Goal: Find specific page/section: Find specific page/section

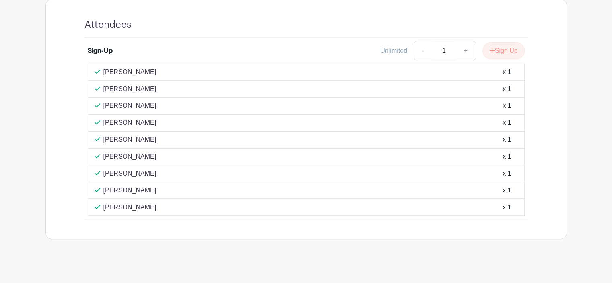
scroll to position [343, 0]
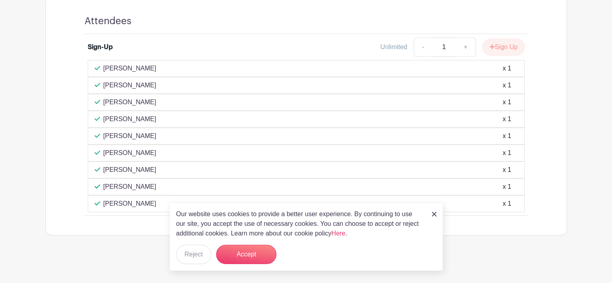
click at [430, 213] on div "Our website uses cookies to provide a better user experience. By continuing to …" at bounding box center [306, 236] width 274 height 68
click at [437, 212] on div "Our website uses cookies to provide a better user experience. By continuing to …" at bounding box center [306, 236] width 274 height 68
click at [430, 215] on div "Our website uses cookies to provide a better user experience. By continuing to …" at bounding box center [306, 236] width 274 height 68
click at [238, 249] on button "Accept" at bounding box center [246, 254] width 60 height 19
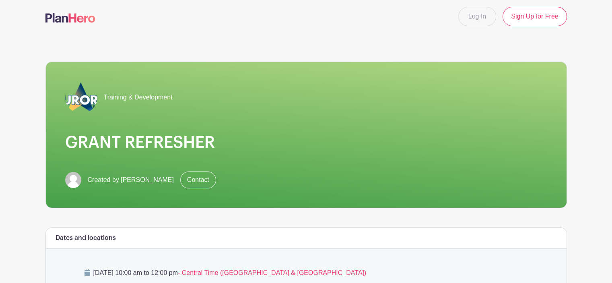
scroll to position [0, 0]
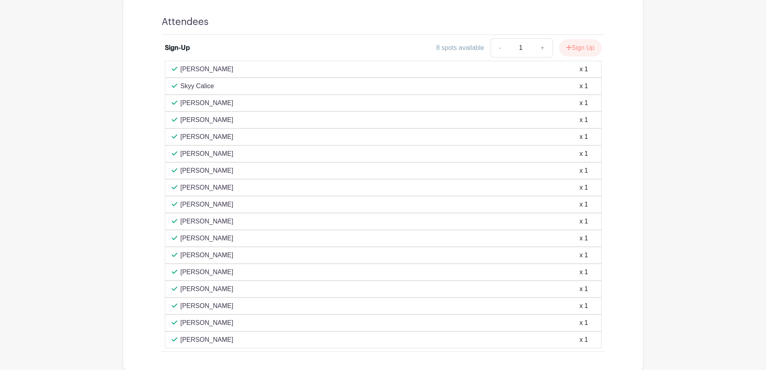
scroll to position [483, 0]
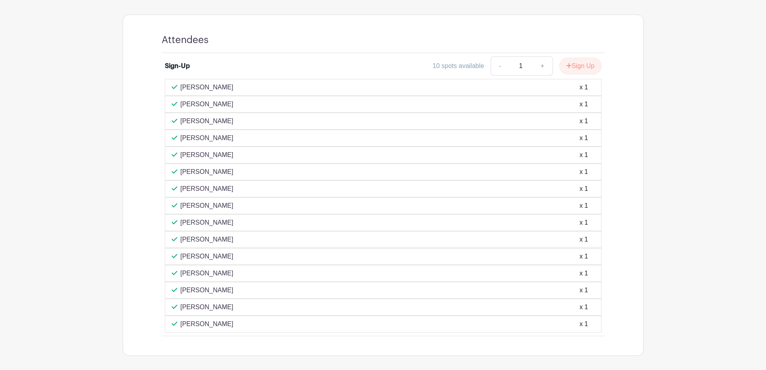
scroll to position [428, 0]
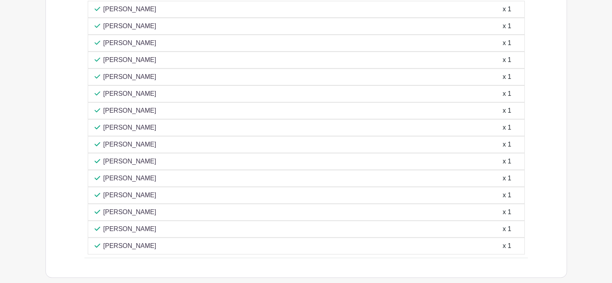
scroll to position [362, 0]
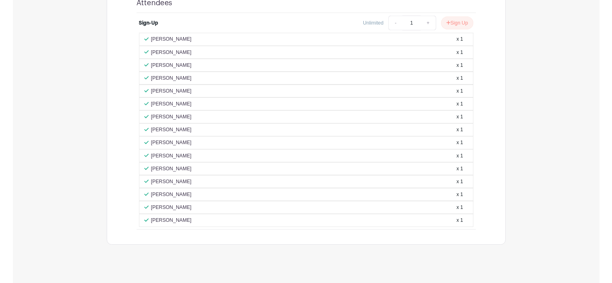
scroll to position [357, 0]
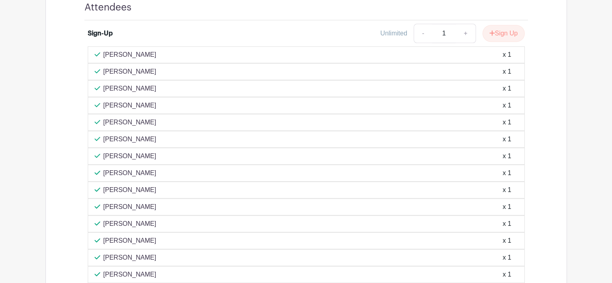
click at [26, 19] on main "Log In Sign Up for Free Training & Development GRANT REFRESHER Created by Shant…" at bounding box center [306, 8] width 612 height 730
